Goal: Task Accomplishment & Management: Complete application form

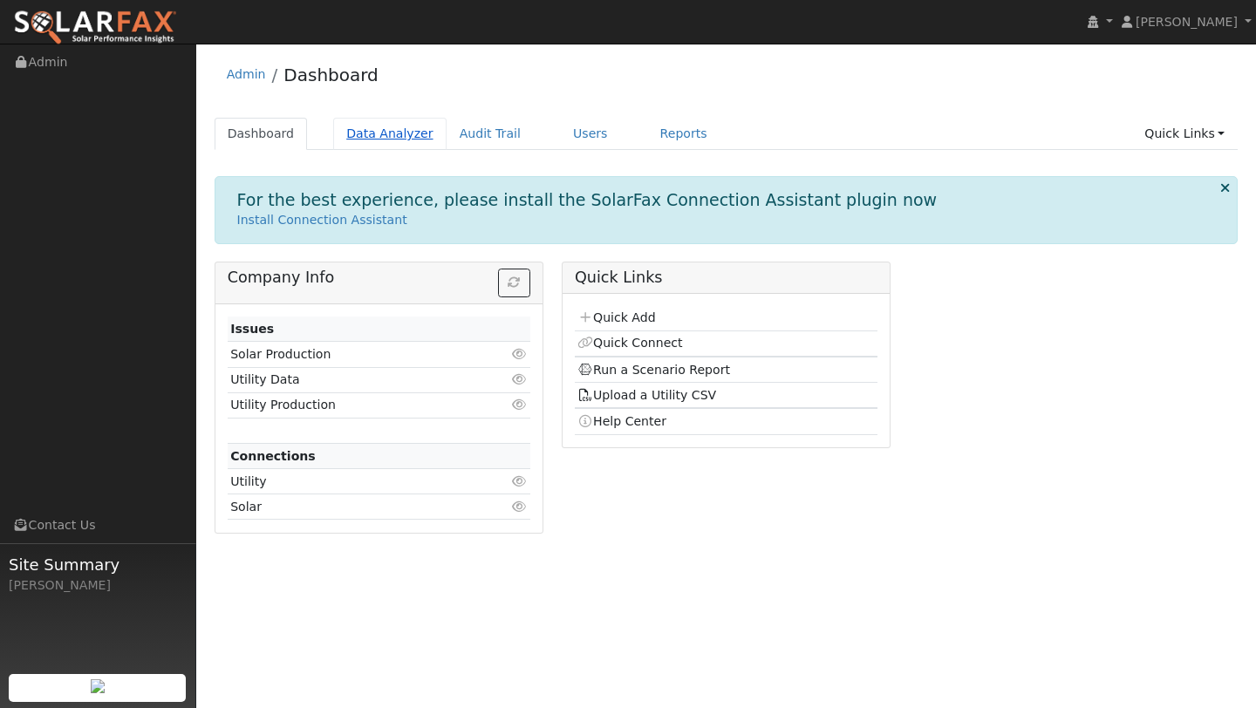
click at [399, 126] on link "Data Analyzer" at bounding box center [389, 134] width 113 height 32
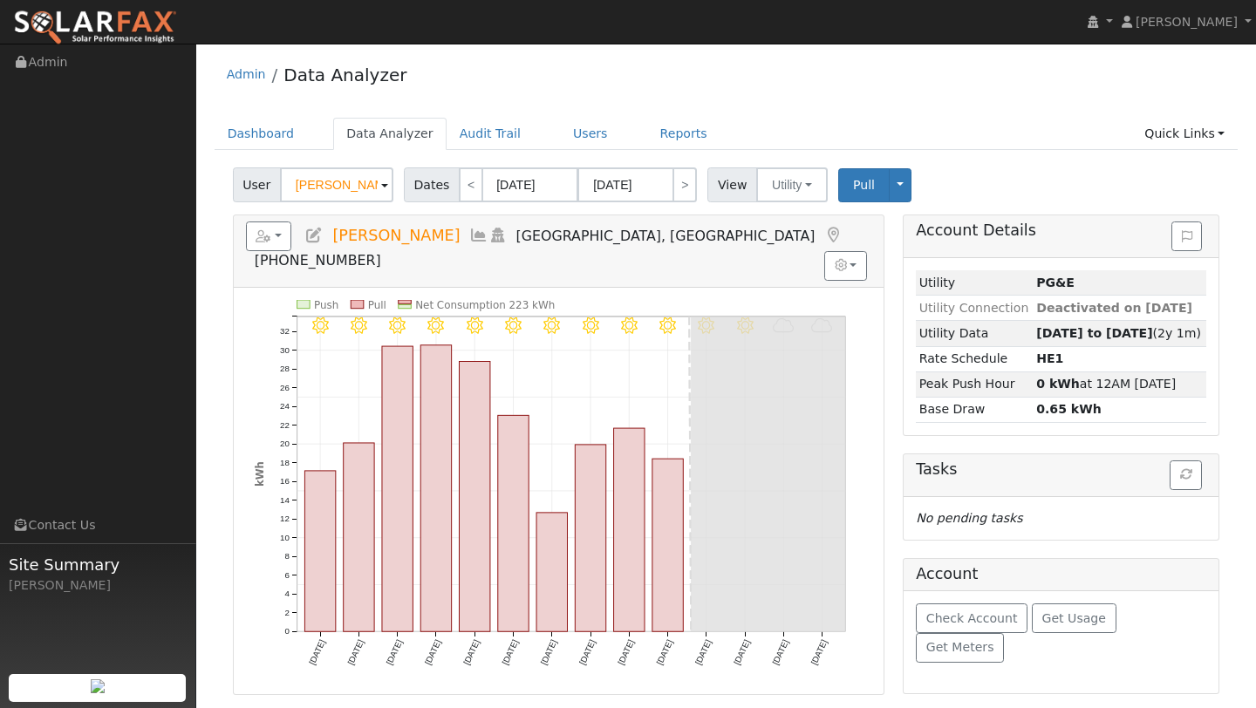
click at [358, 177] on input "[PERSON_NAME]" at bounding box center [336, 185] width 113 height 35
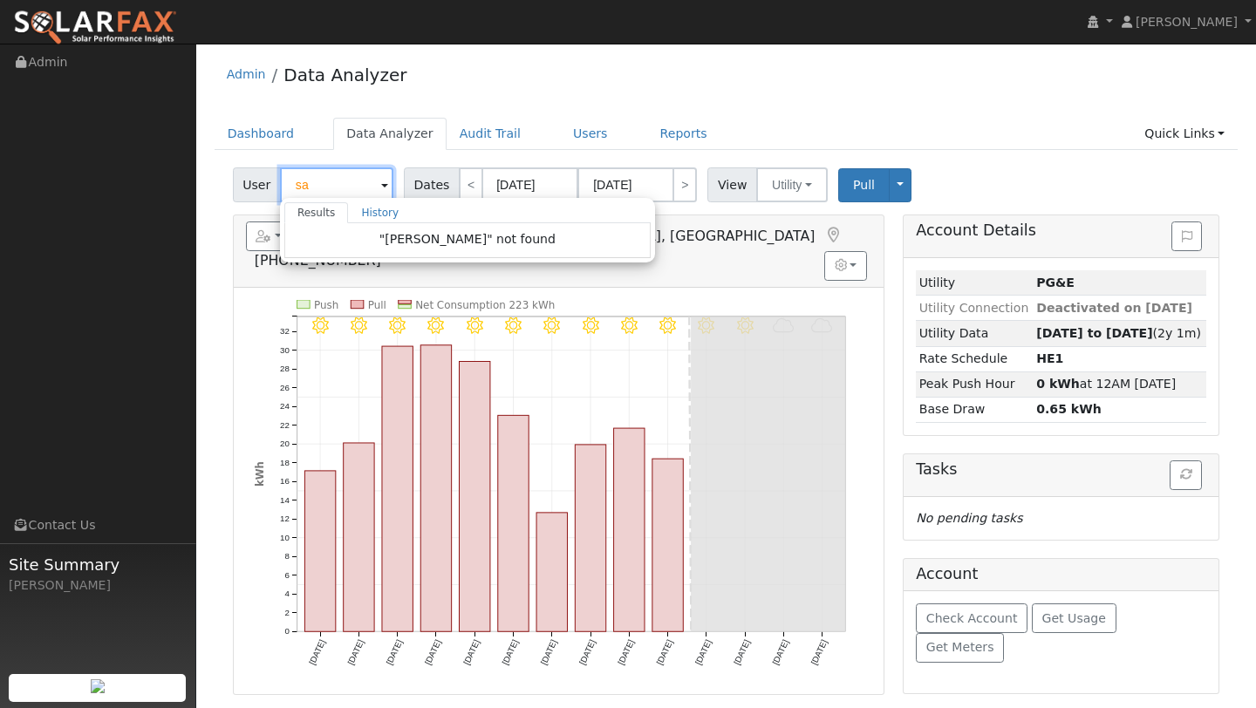
type input "s"
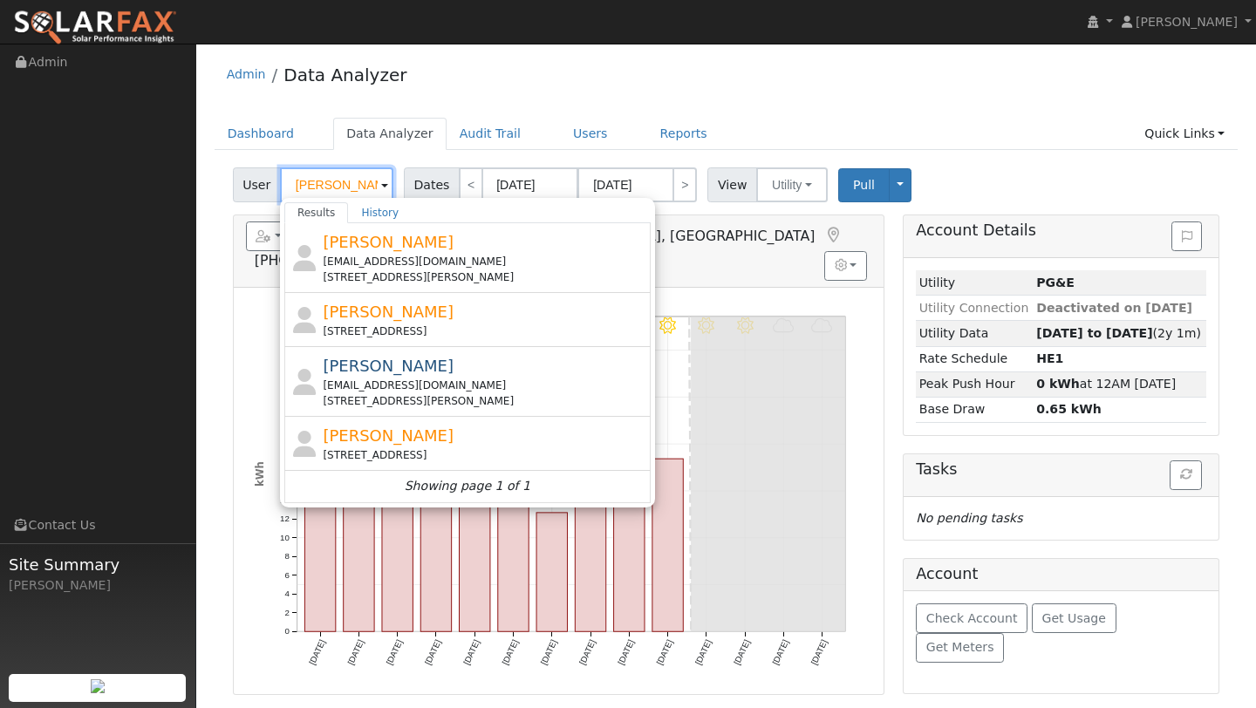
type input "dennis"
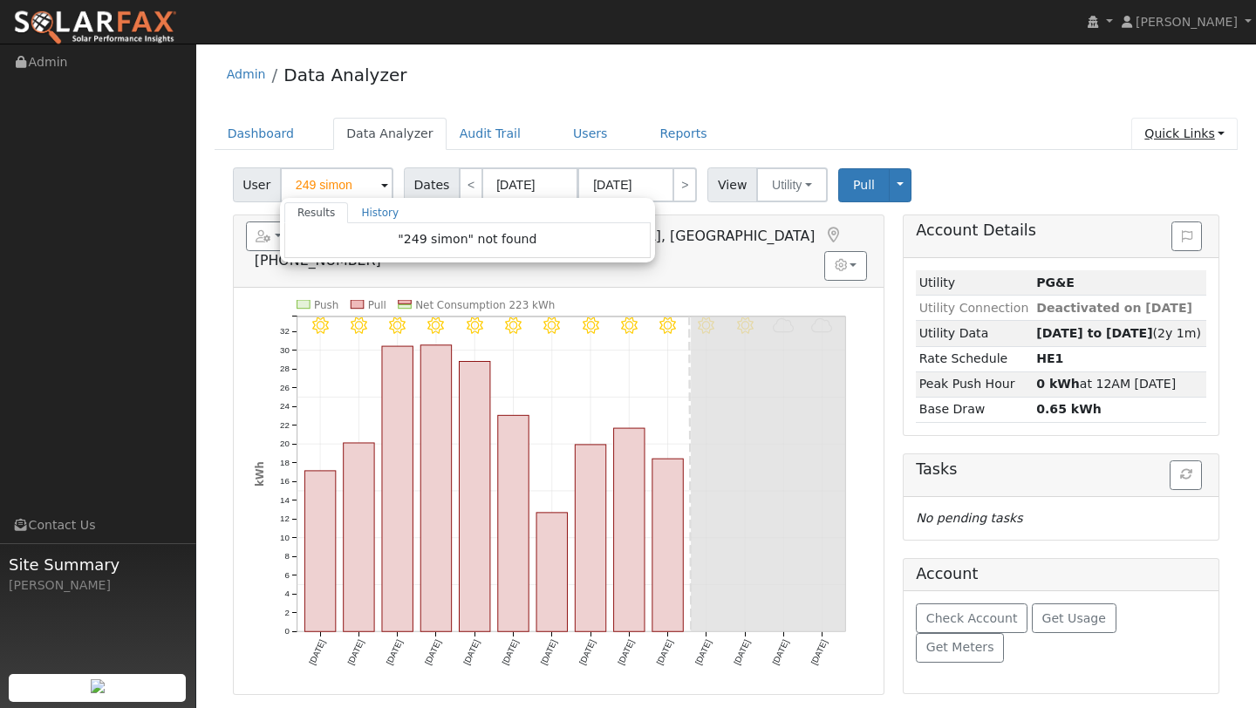
click at [1235, 137] on link "Quick Links" at bounding box center [1185, 134] width 106 height 32
type input "Karen Stierwalt"
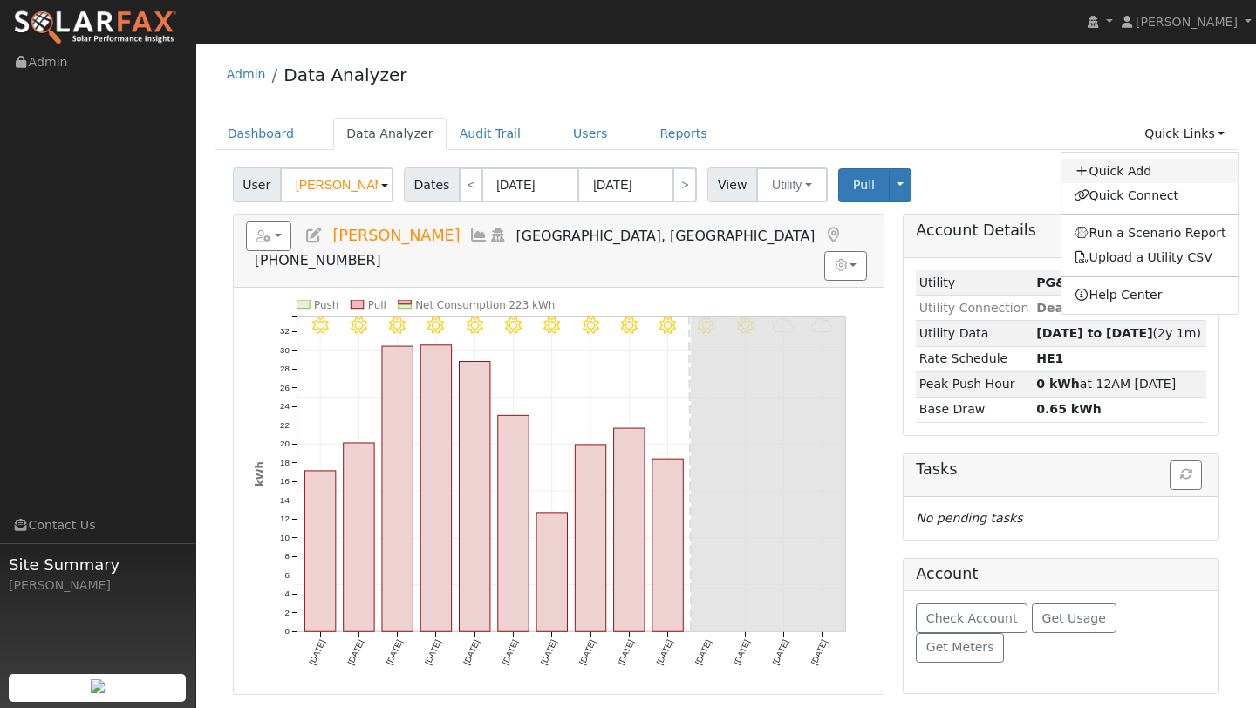
click at [1119, 170] on link "Quick Add" at bounding box center [1150, 171] width 177 height 24
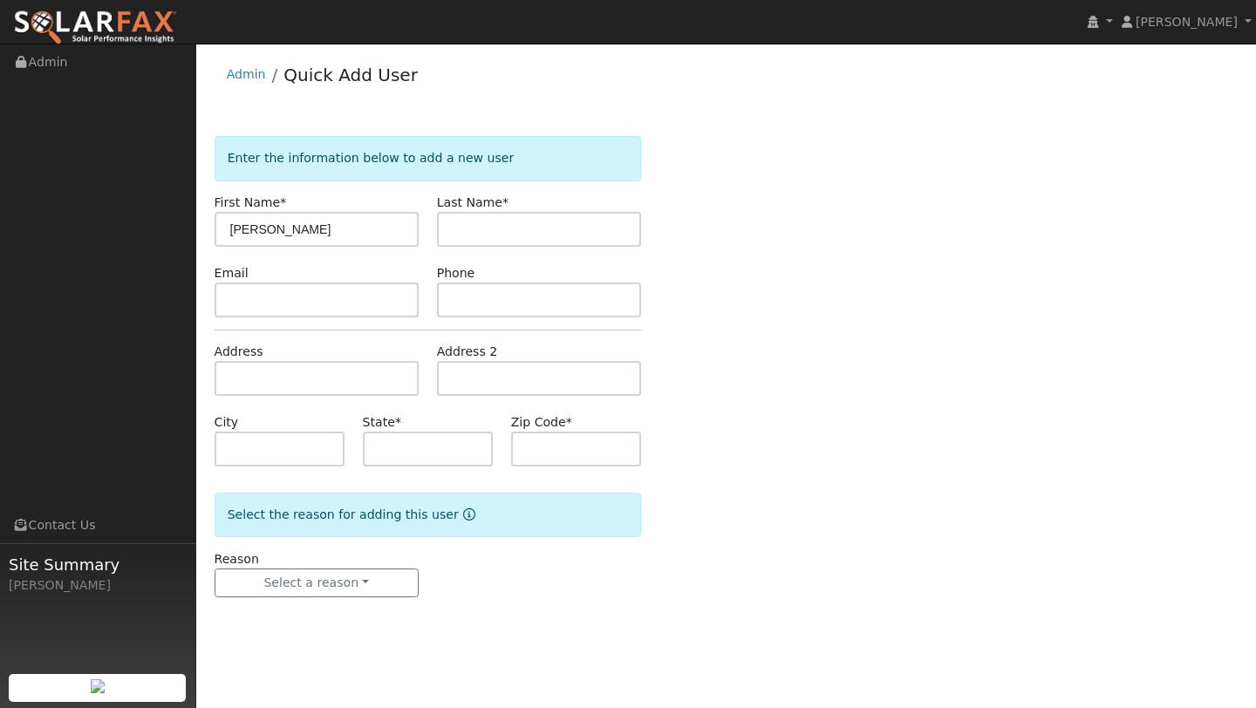
type input "[PERSON_NAME]"
click at [496, 208] on label "Last Name *" at bounding box center [473, 203] width 72 height 18
click at [499, 222] on input "text" at bounding box center [539, 229] width 204 height 35
type input "[PERSON_NAME]"
click at [312, 277] on div "Email" at bounding box center [316, 290] width 222 height 53
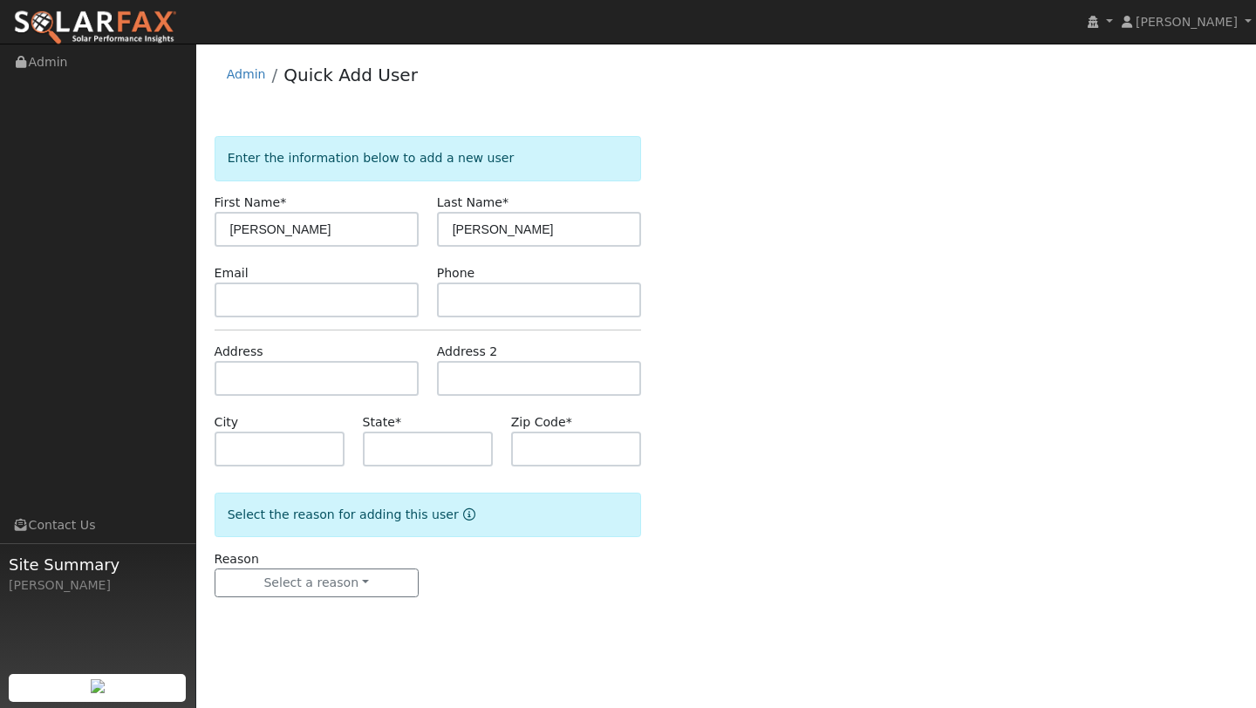
click at [319, 405] on form "Enter the information below to add a new user First Name * [PERSON_NAME] Last N…" at bounding box center [428, 384] width 427 height 496
click at [314, 385] on input "text" at bounding box center [317, 378] width 204 height 35
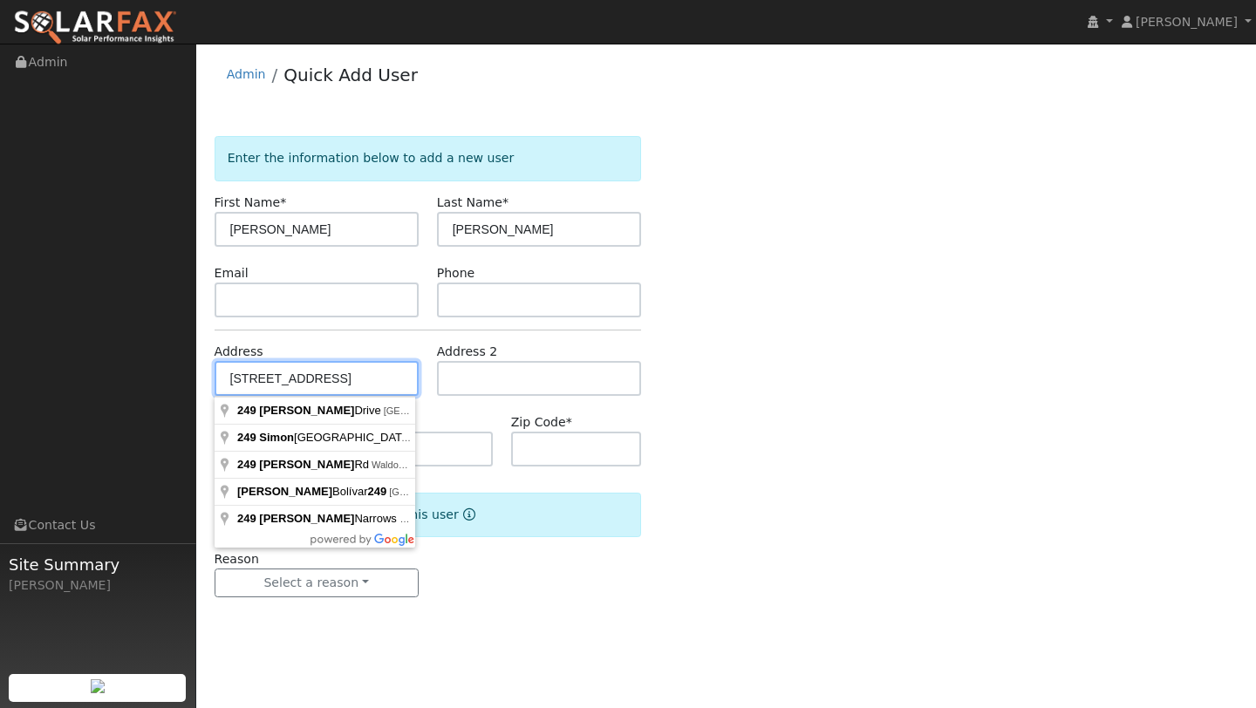
type input "[STREET_ADDRESS]"
type input "Petaluma"
type input "CA"
type input "94952"
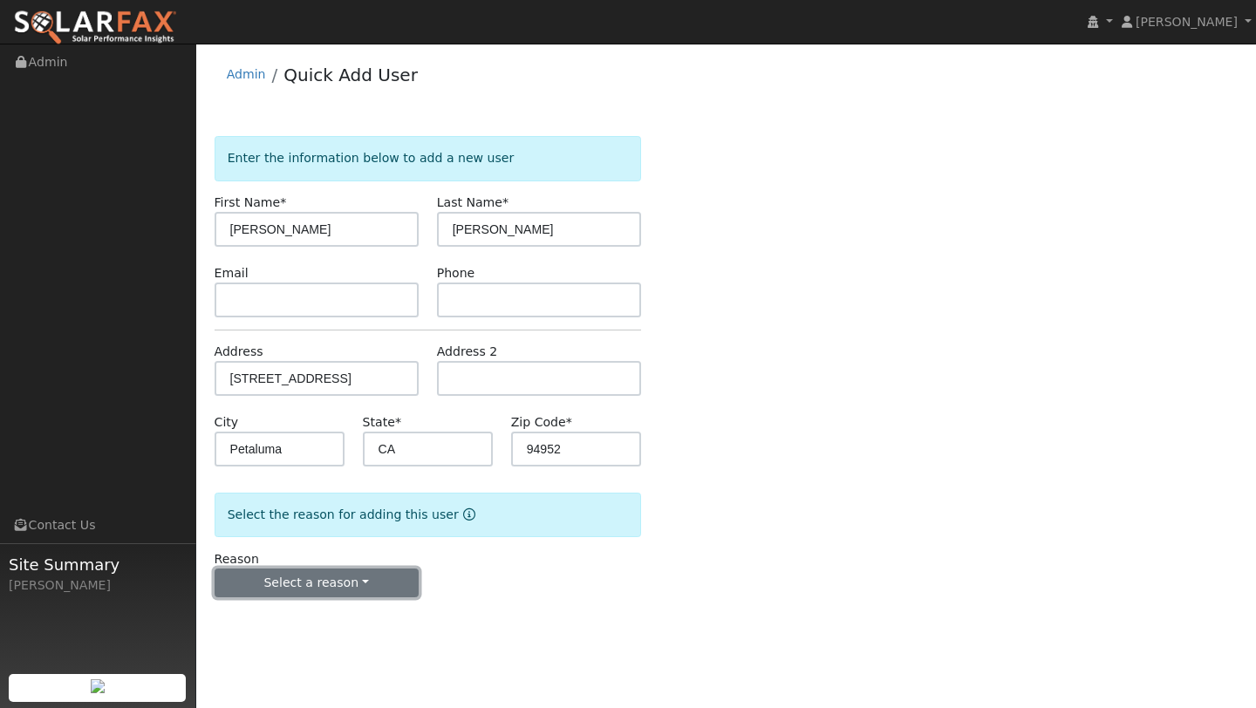
click at [328, 585] on button "Select a reason" at bounding box center [317, 584] width 204 height 30
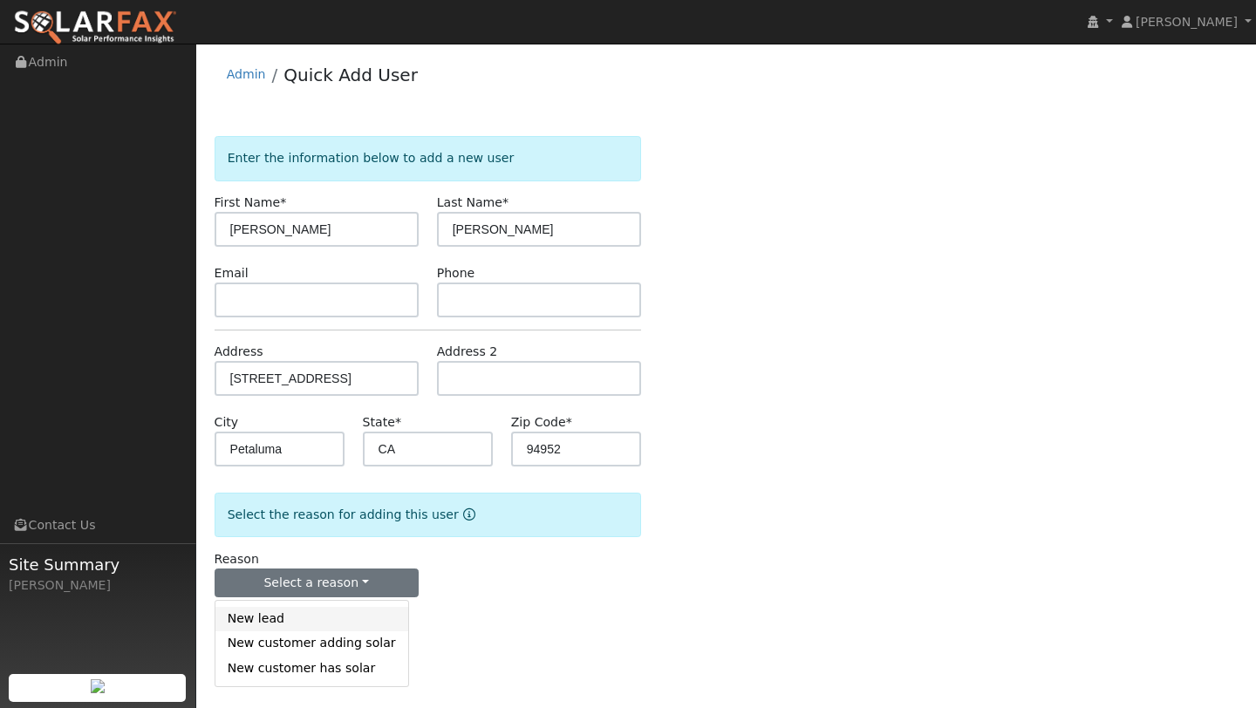
click at [320, 608] on link "New lead" at bounding box center [311, 619] width 193 height 24
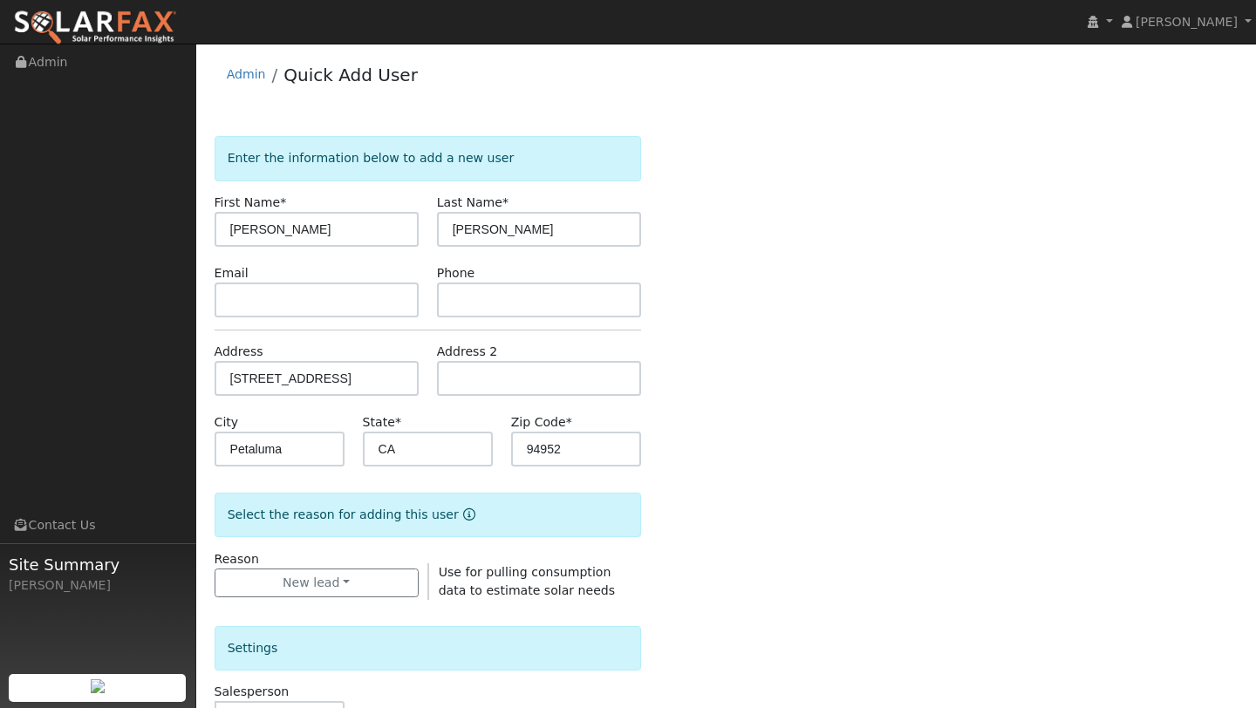
scroll to position [421, 0]
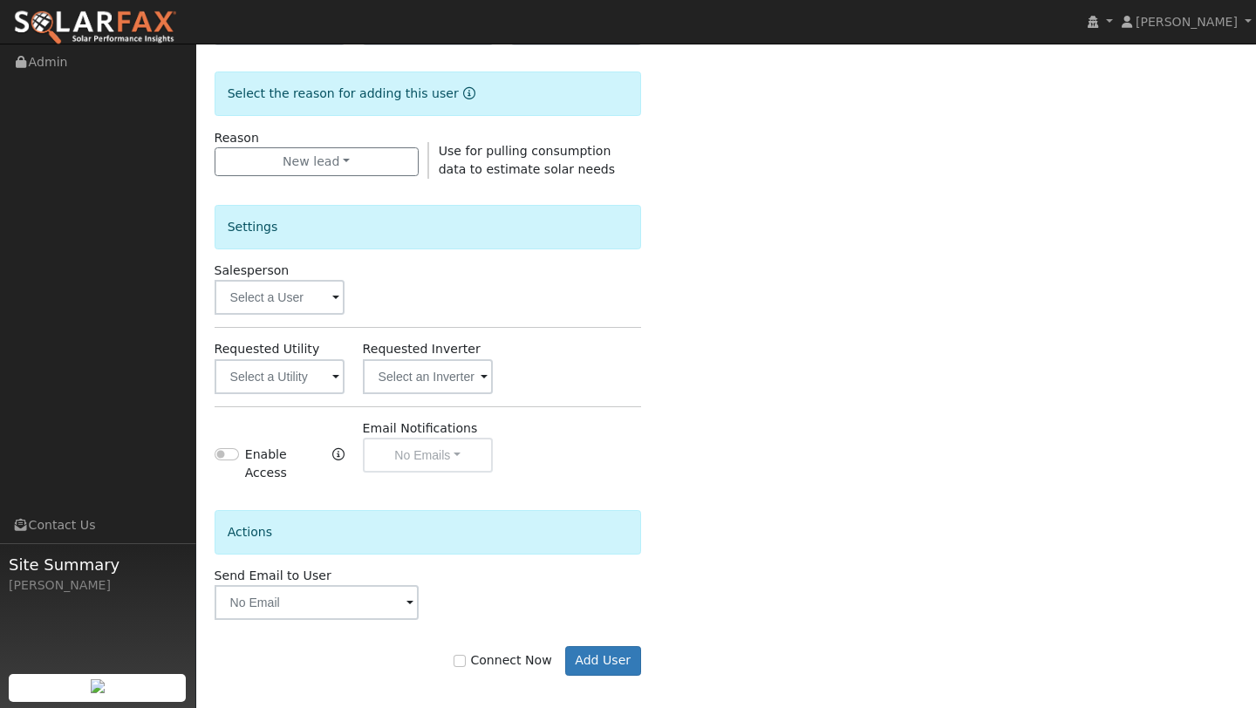
click at [239, 317] on div "Settings Salesperson Requested Utility Requested Inverter Enable Access Email N…" at bounding box center [428, 331] width 427 height 305
click at [239, 293] on input "text" at bounding box center [280, 297] width 130 height 35
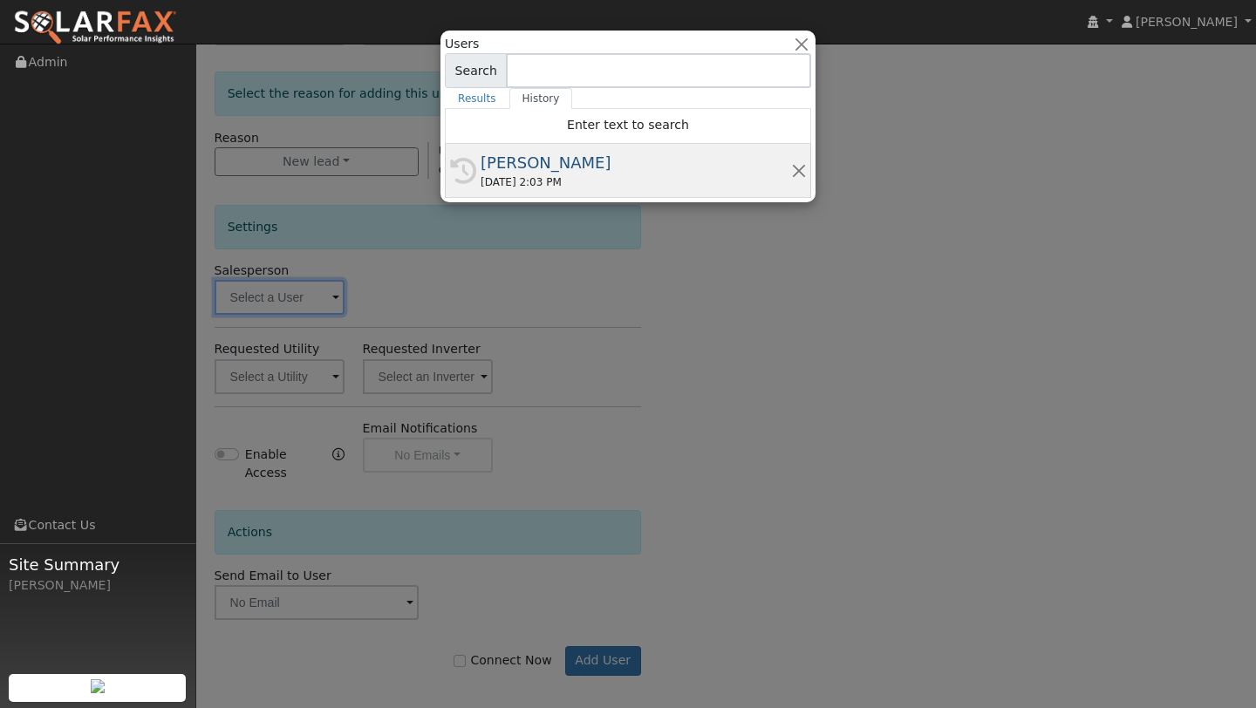
click at [512, 179] on div "09/10/2025 2:03 PM" at bounding box center [636, 182] width 311 height 16
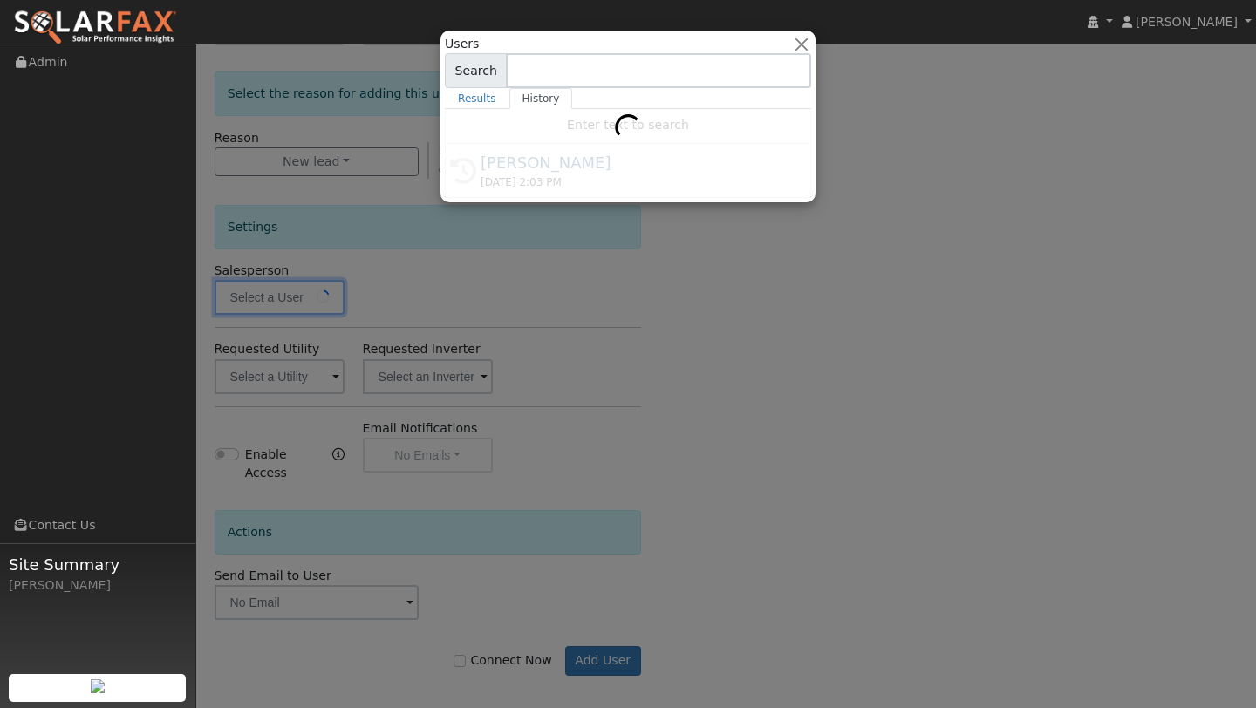
type input "[PERSON_NAME]"
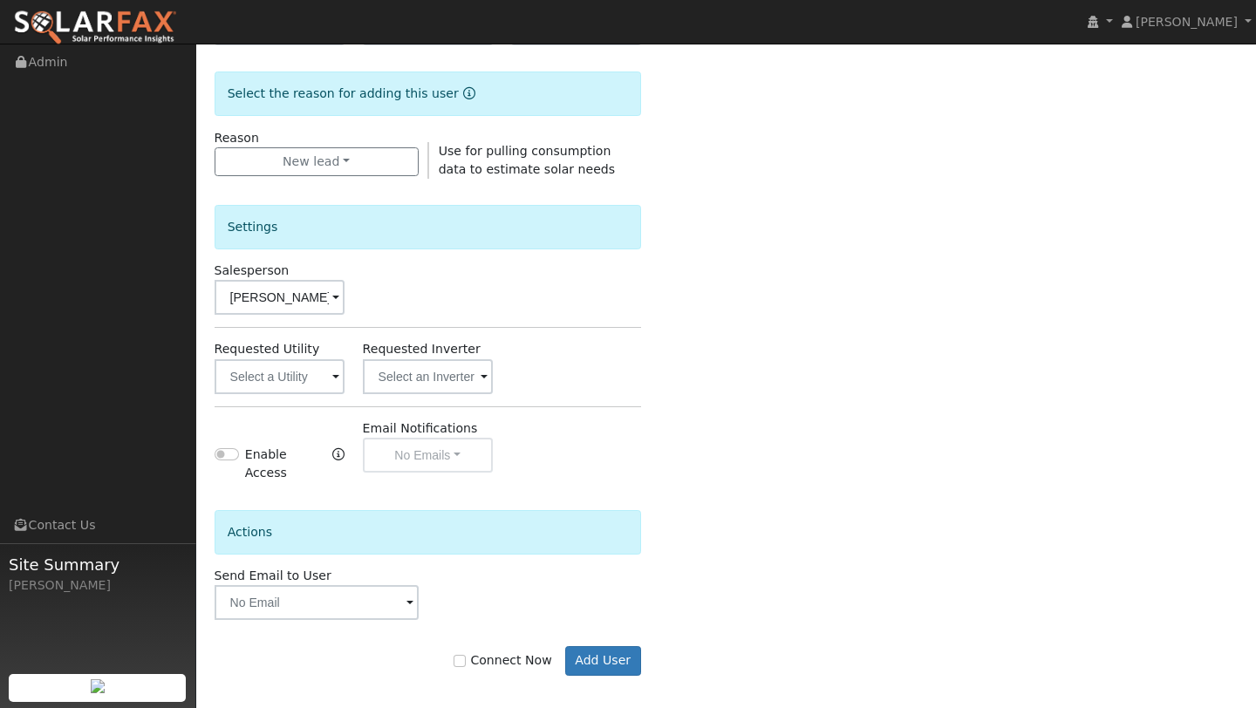
click at [606, 683] on form "Enter the information below to add a new user First Name * Dennis Last Name * S…" at bounding box center [428, 212] width 427 height 995
click at [606, 657] on button "Add User" at bounding box center [603, 661] width 76 height 30
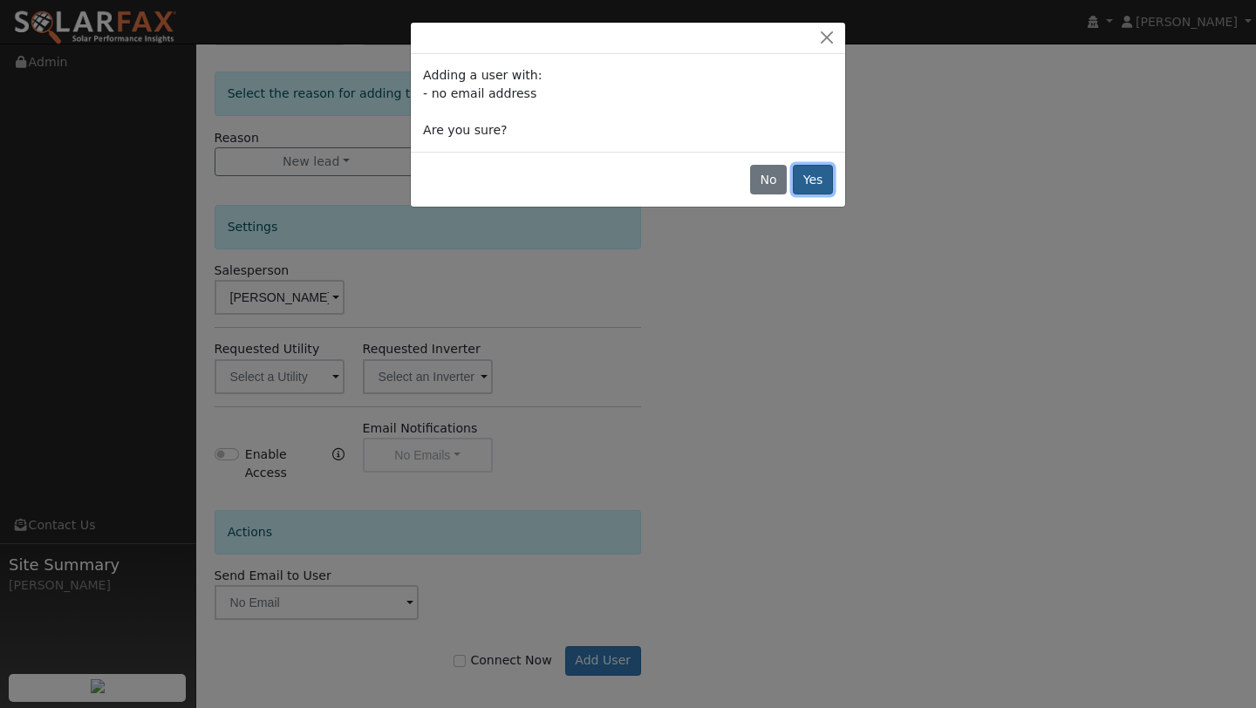
click at [805, 169] on button "Yes" at bounding box center [813, 180] width 40 height 30
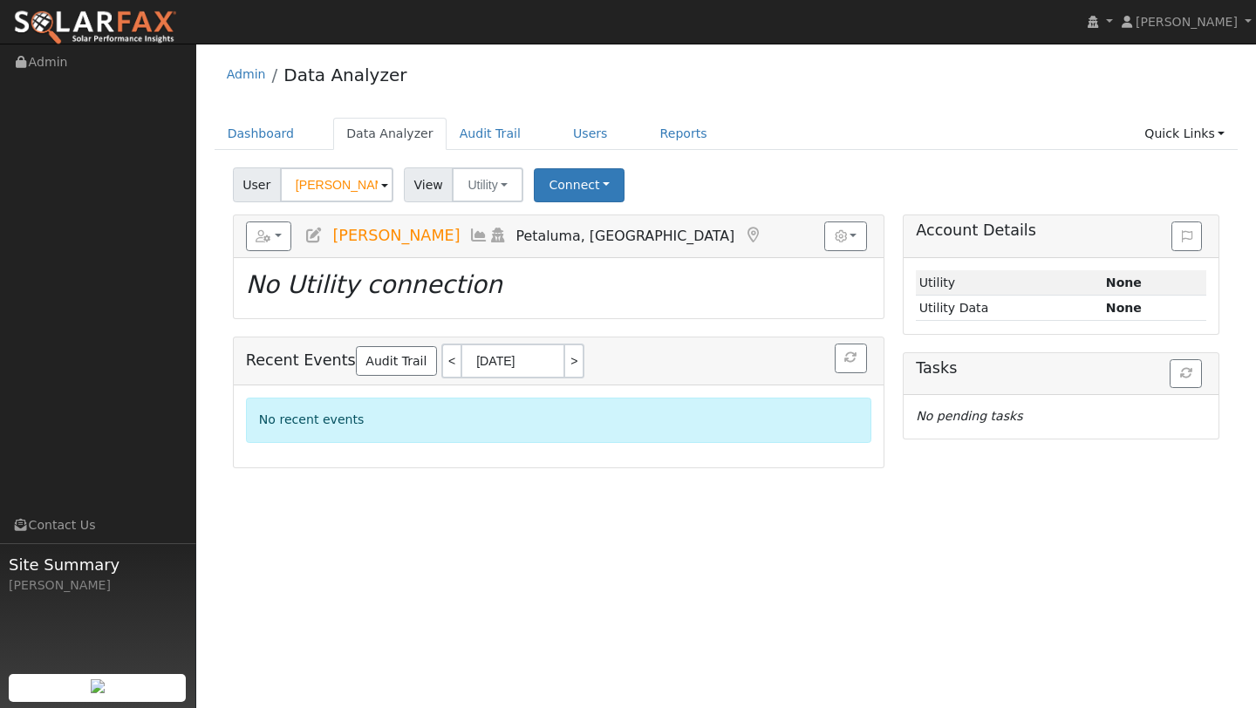
click at [952, 130] on ul "Dashboard Data Analyzer Audit Trail Users Reports Quick Links Quick Add Quick C…" at bounding box center [727, 134] width 1024 height 32
click at [701, 88] on div "Admin Data Analyzer" at bounding box center [727, 78] width 1024 height 53
